Goal: Check status: Check status

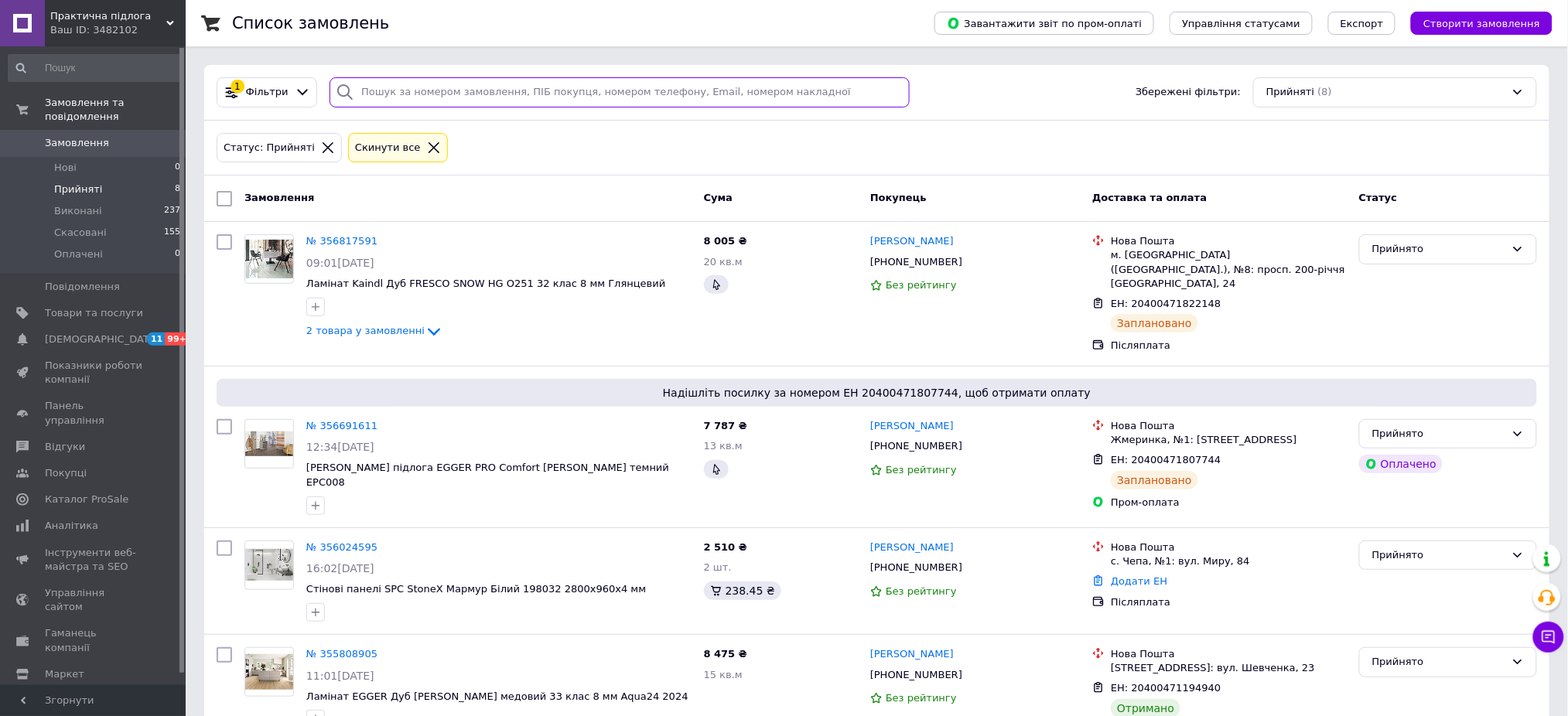
click at [503, 100] on input "search" at bounding box center [619, 92] width 580 height 30
click at [109, 203] on li "Виконані 237" at bounding box center [94, 210] width 190 height 22
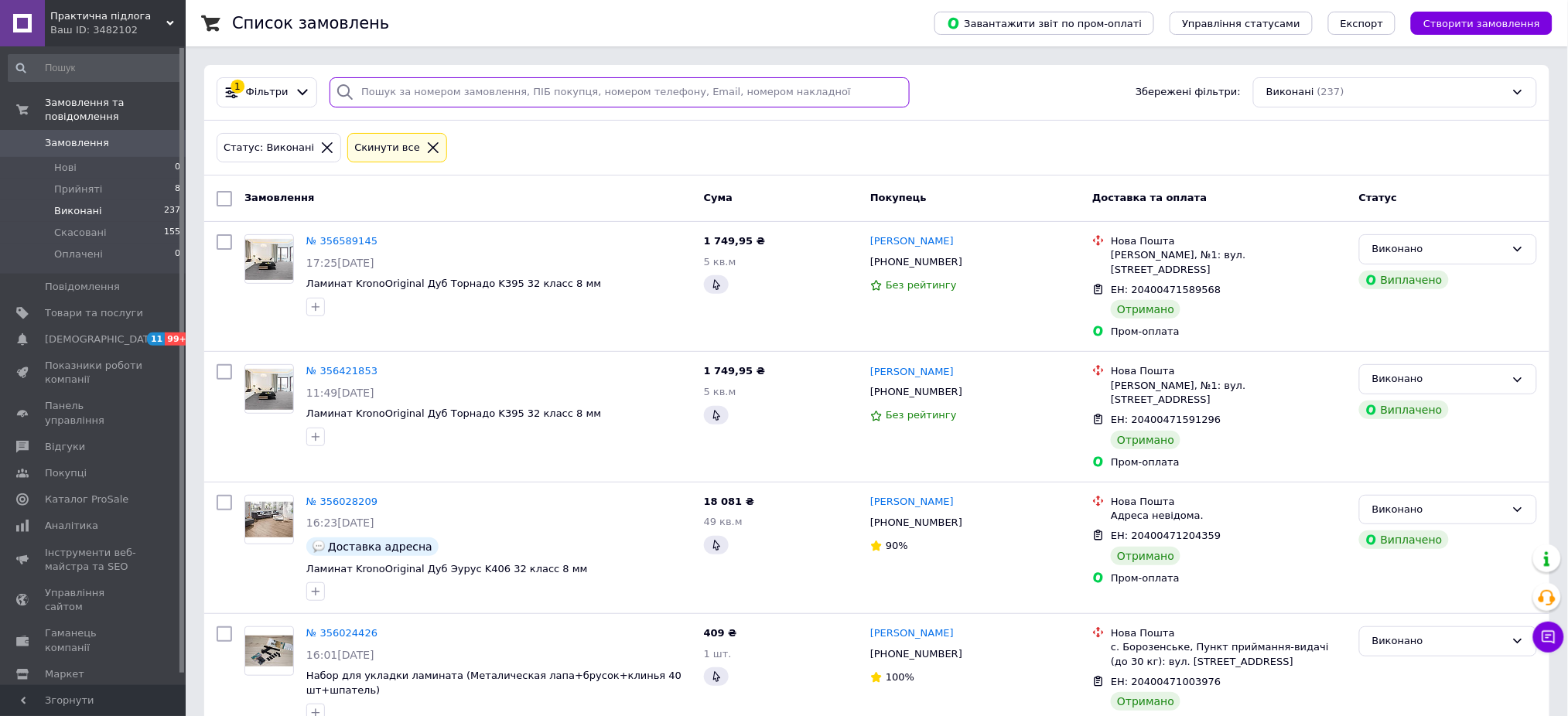
click at [559, 87] on input "search" at bounding box center [619, 92] width 580 height 30
paste input "860180127"
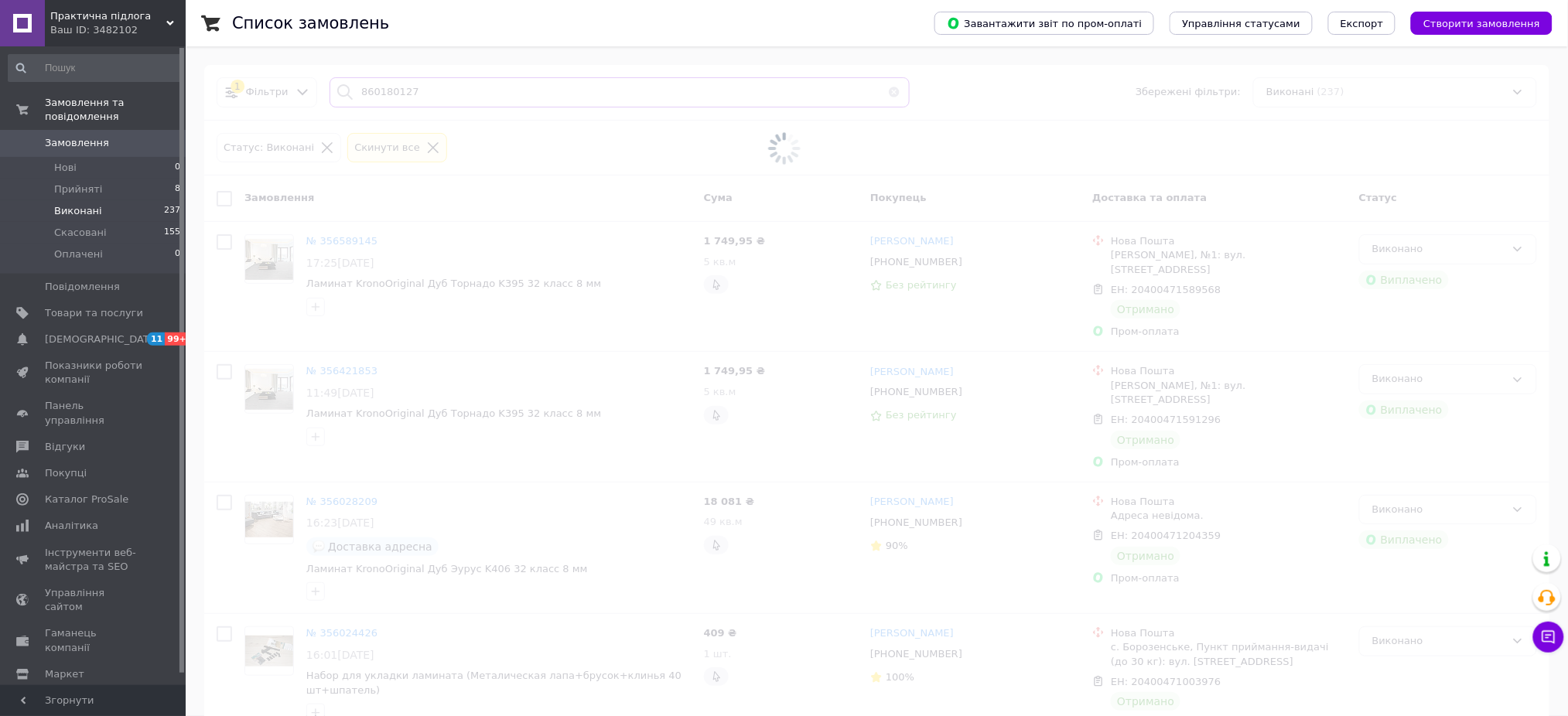
type input "860180127"
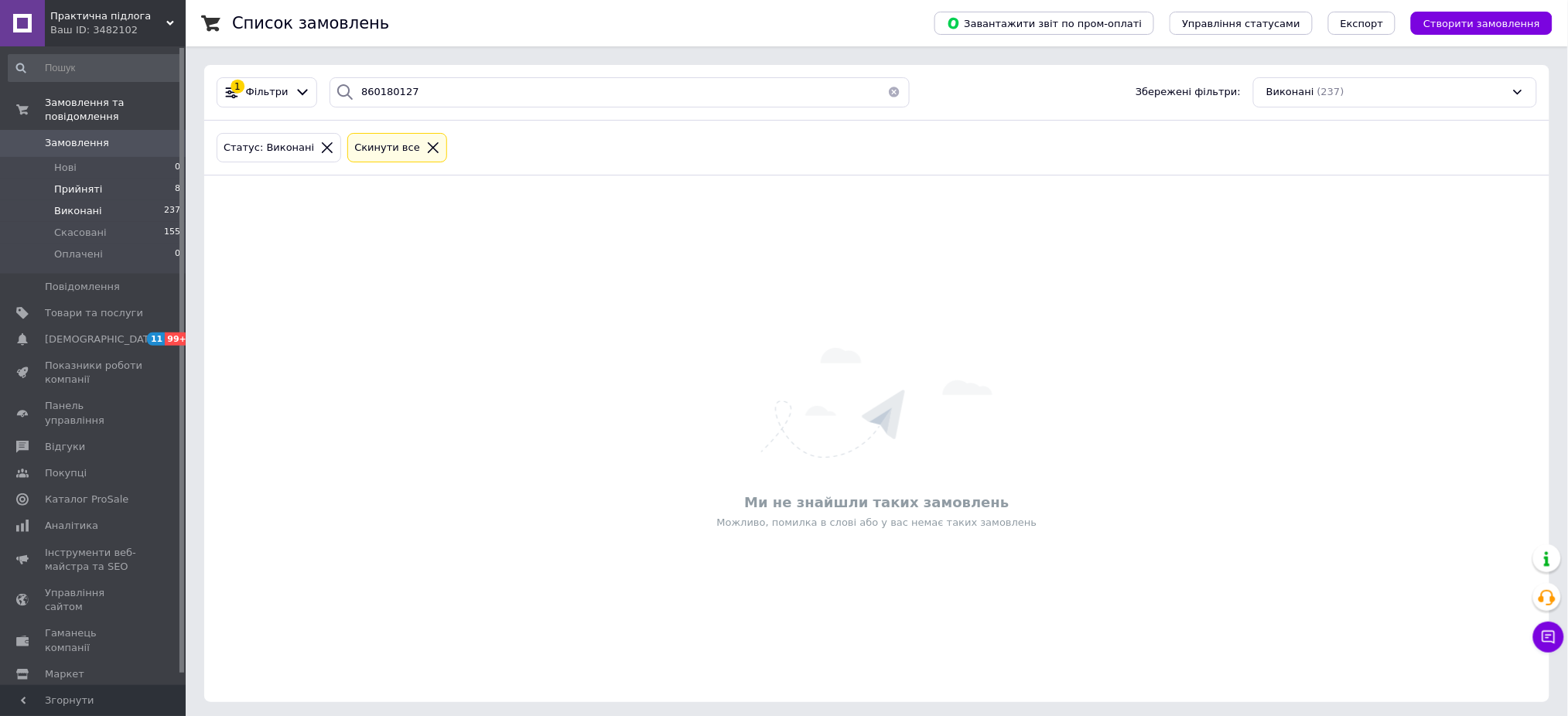
click at [116, 178] on li "Прийняті 8" at bounding box center [94, 189] width 190 height 22
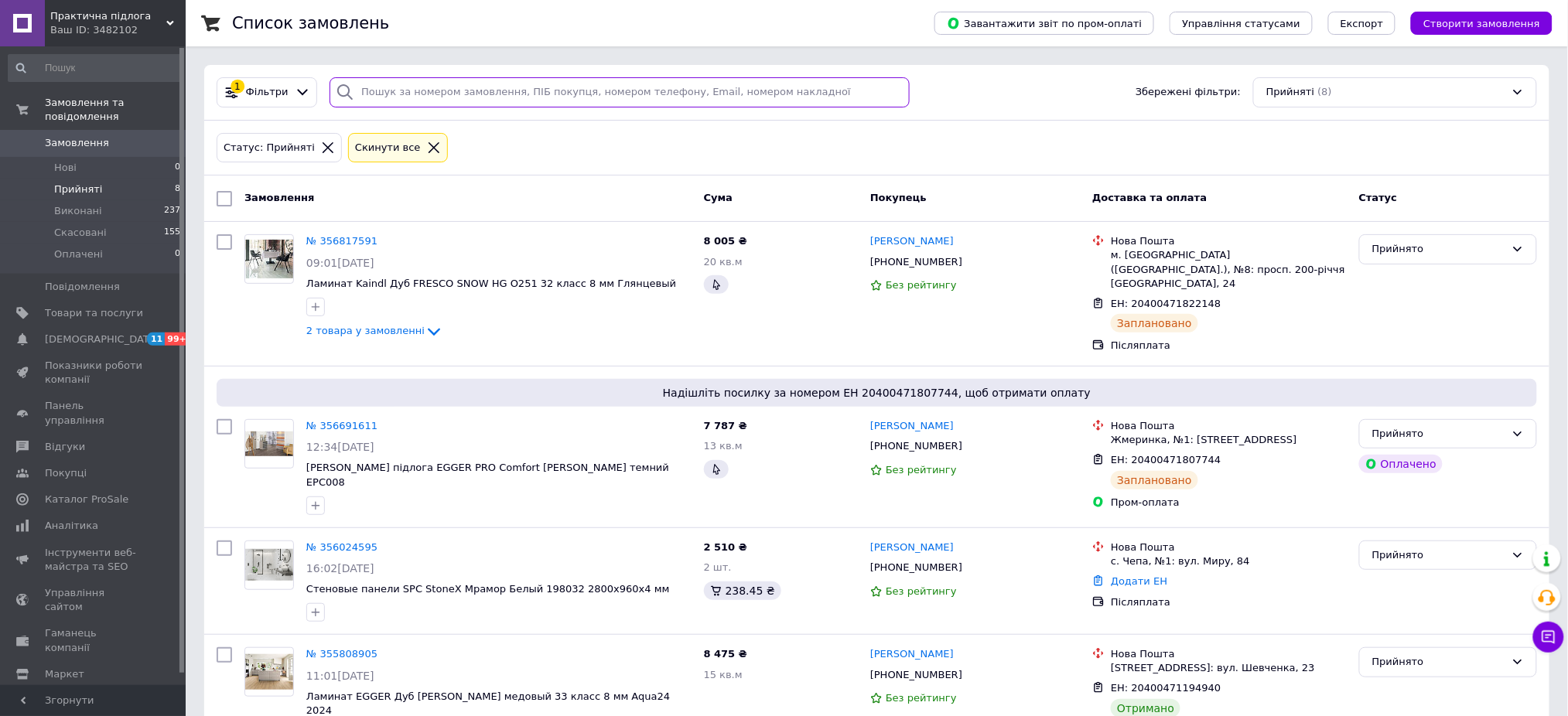
click at [412, 94] on input "search" at bounding box center [619, 92] width 580 height 30
paste input "860180127"
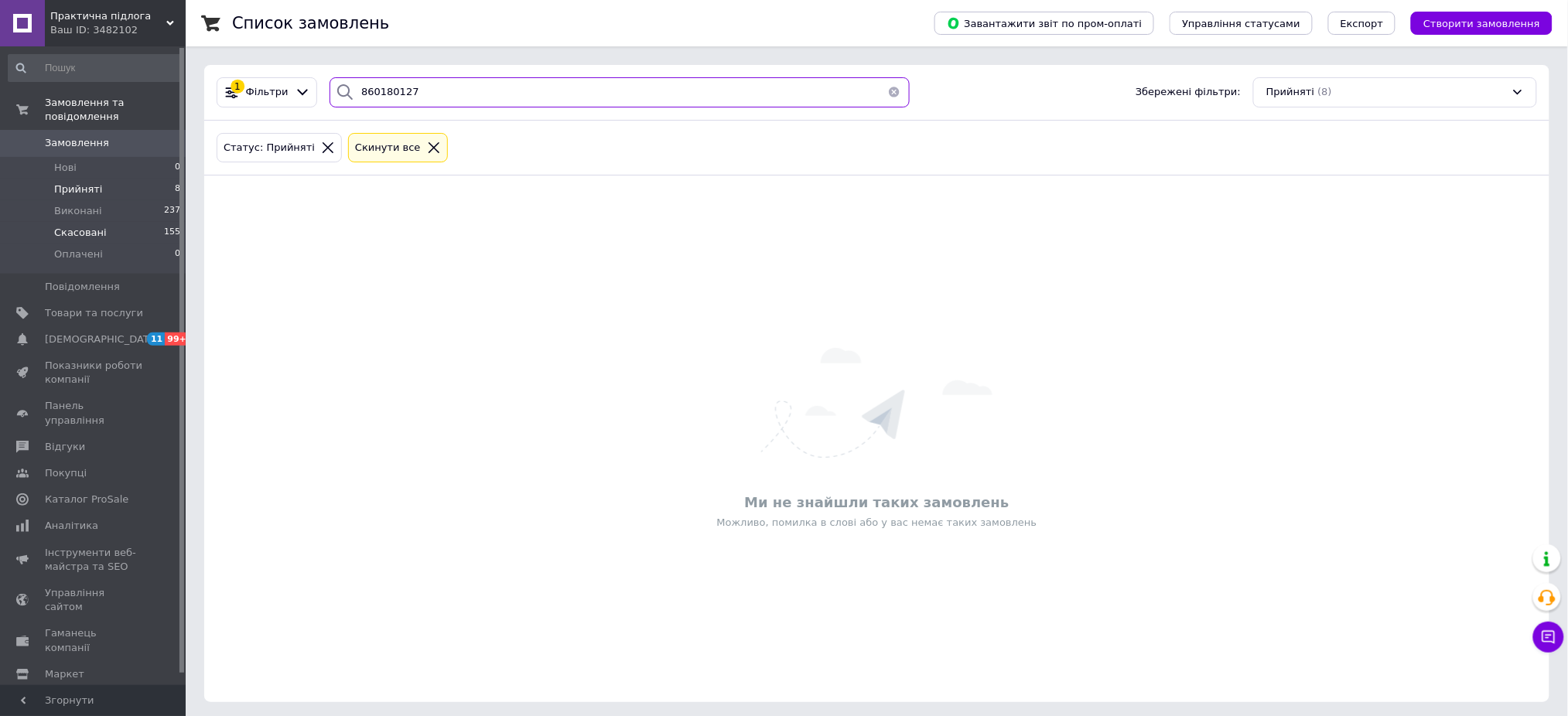
type input "860180127"
click at [82, 226] on span "Скасовані" at bounding box center [80, 233] width 53 height 14
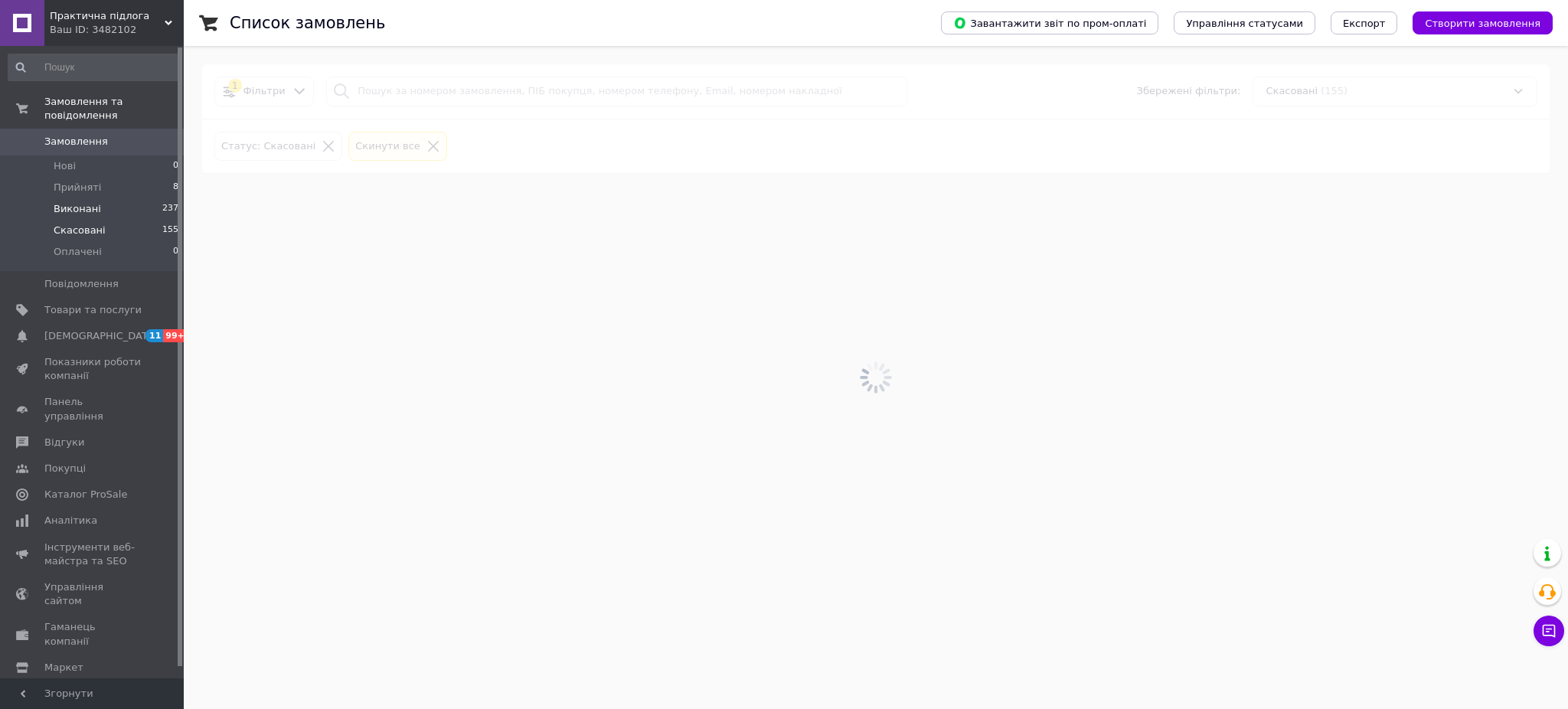
click at [75, 202] on span "Виконані" at bounding box center [76, 209] width 47 height 14
click at [63, 181] on span "Прийняті" at bounding box center [76, 188] width 47 height 14
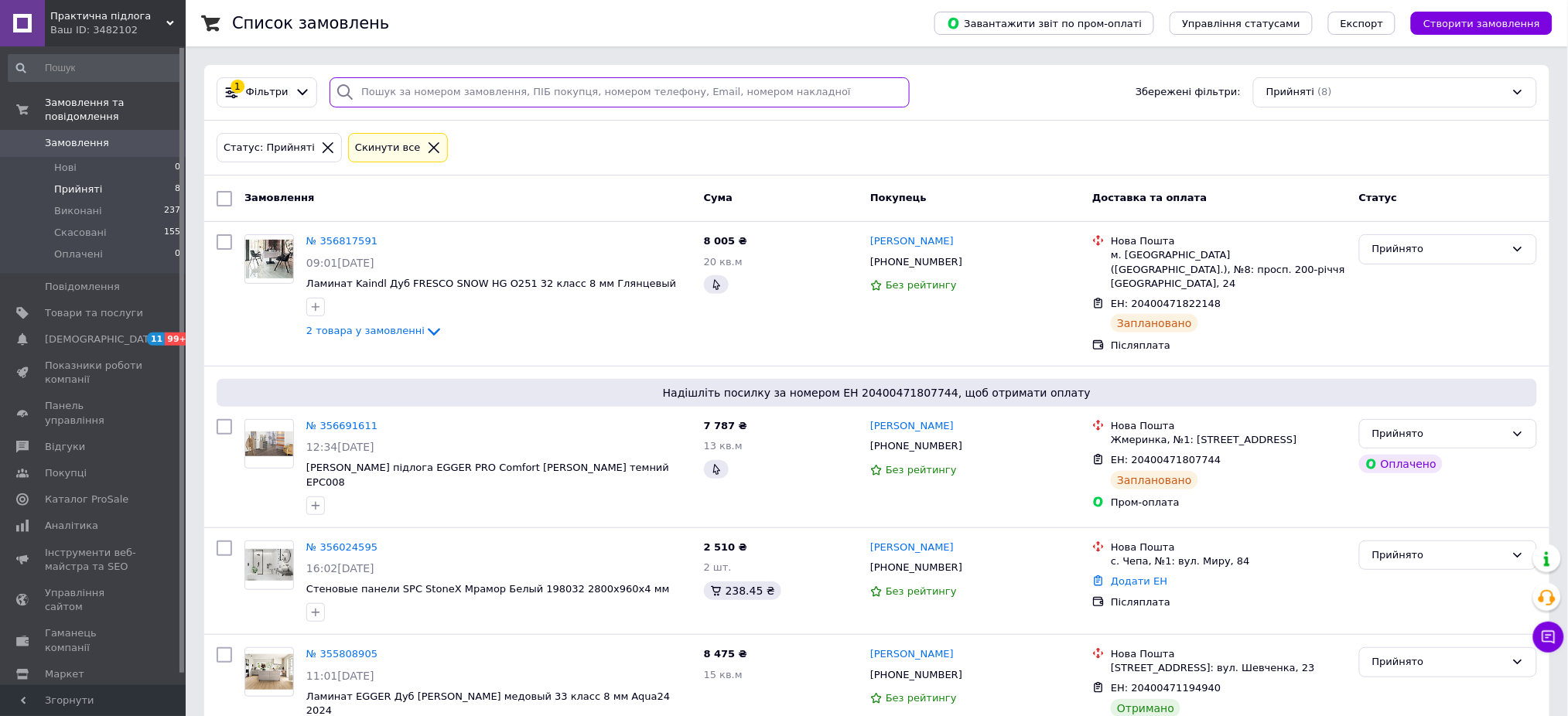
click at [424, 92] on input "search" at bounding box center [619, 92] width 580 height 30
paste input "860180127"
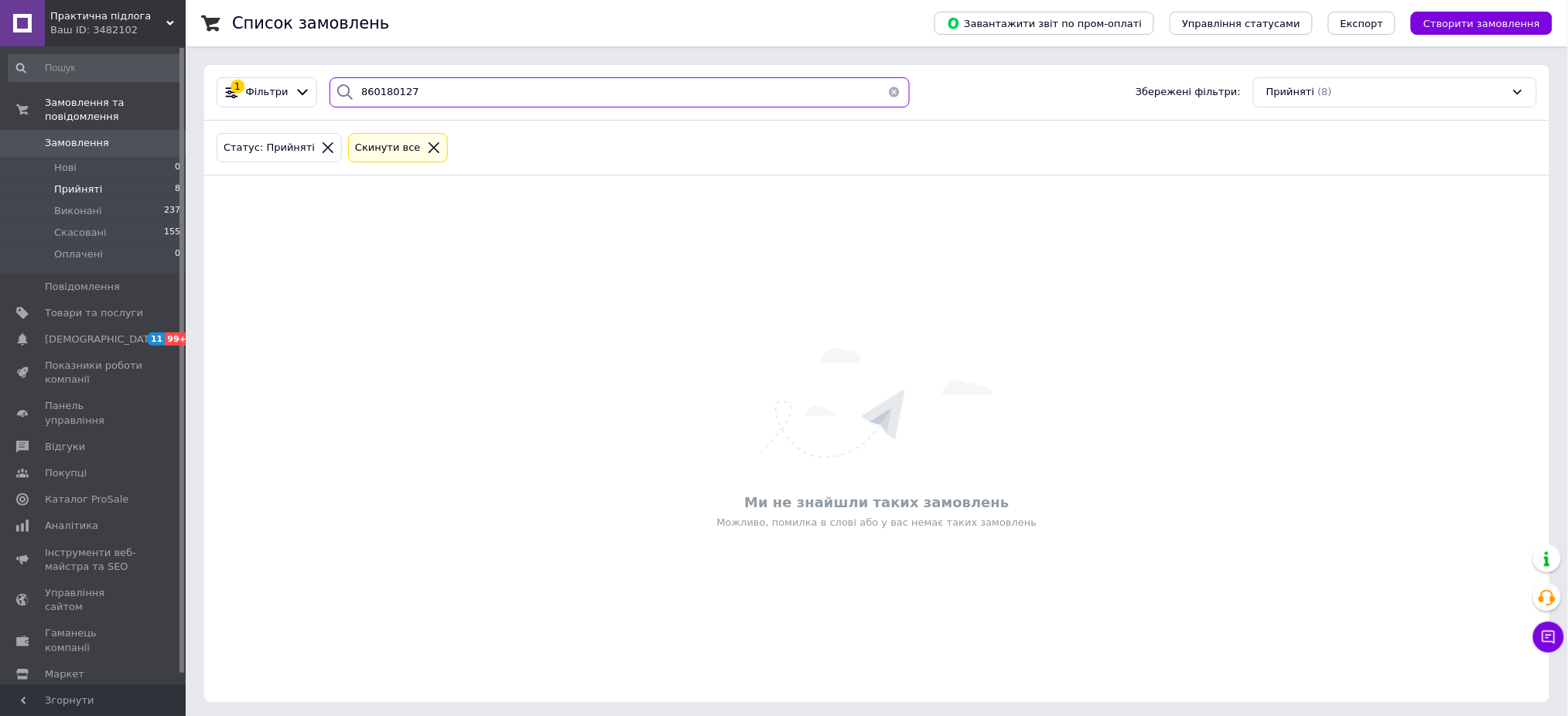
type input "860180127"
click at [124, 205] on li "Виконані 237" at bounding box center [94, 210] width 190 height 22
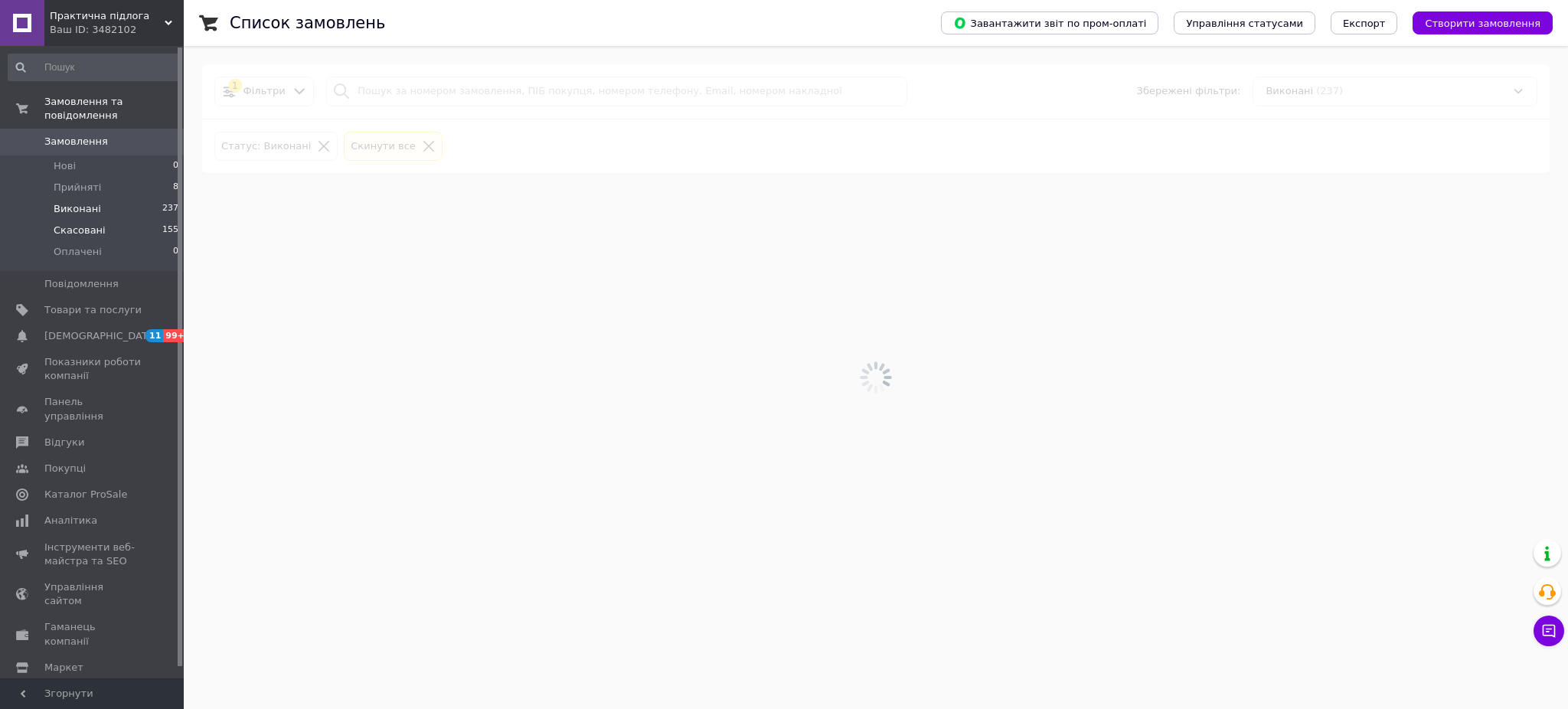
click at [104, 219] on li "Скасовані 155" at bounding box center [93, 230] width 188 height 21
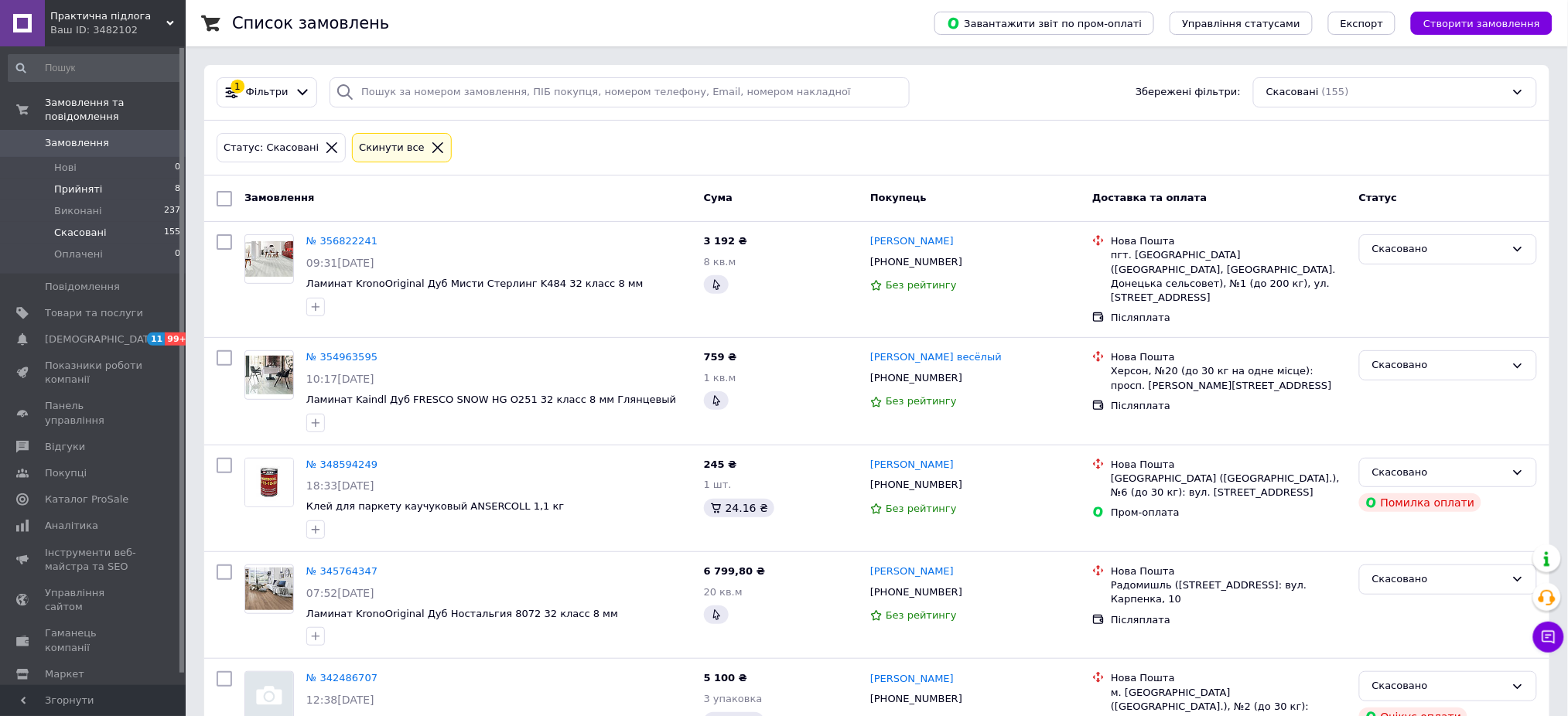
click at [83, 183] on span "Прийняті" at bounding box center [77, 190] width 48 height 14
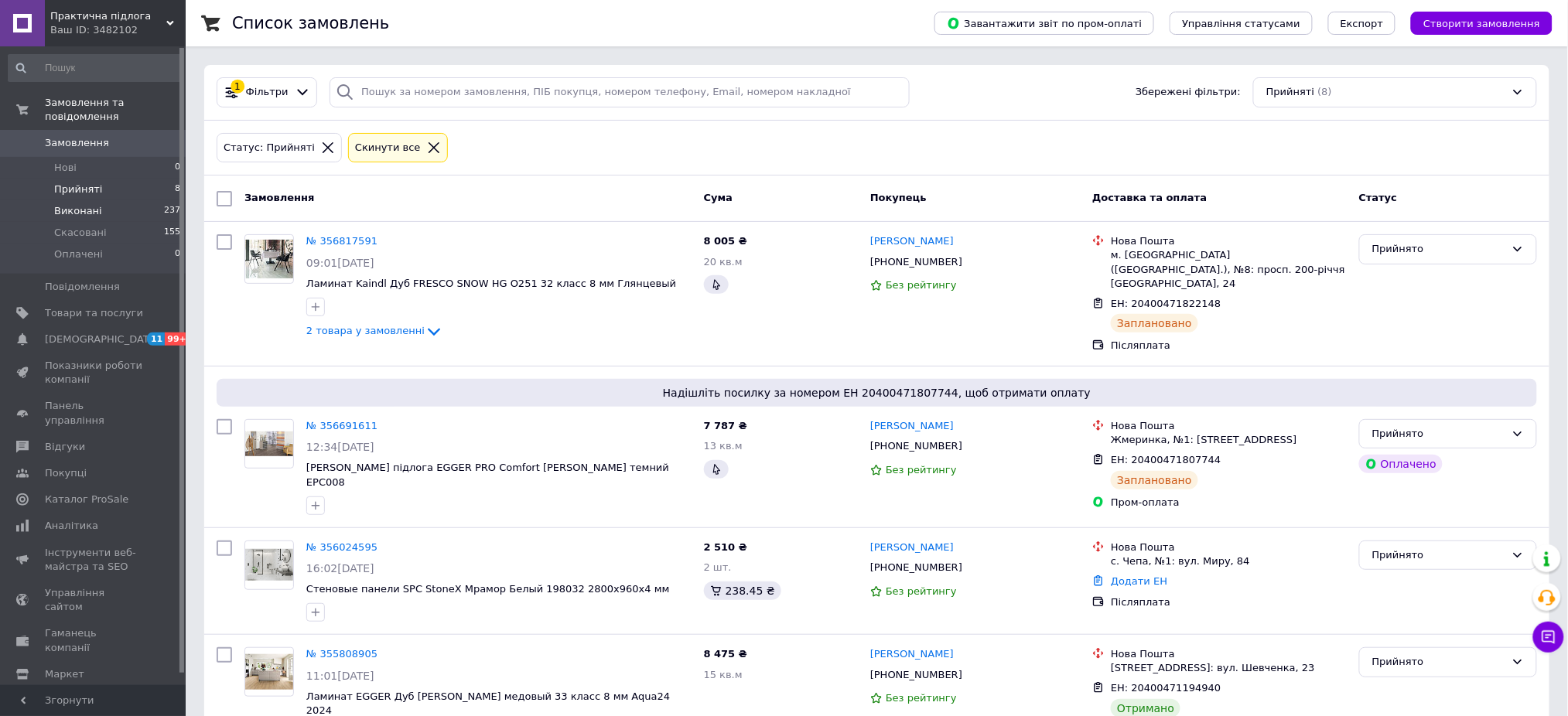
click at [73, 204] on span "Виконані" at bounding box center [77, 211] width 48 height 14
